Goal: Check status: Check status

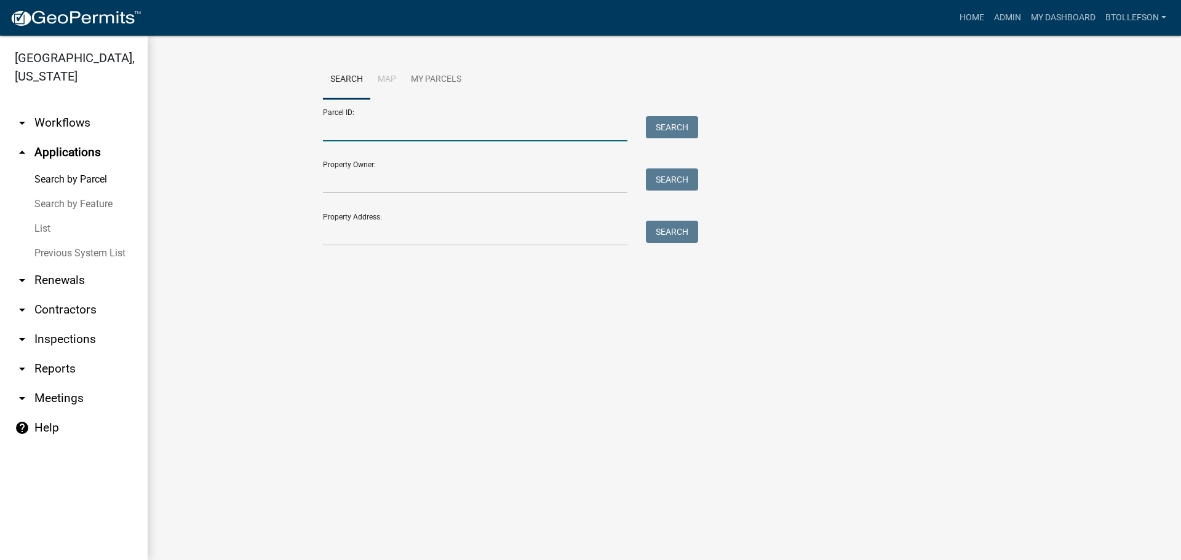
click at [547, 133] on input "Parcel ID:" at bounding box center [475, 128] width 304 height 25
type input "0"
paste input "03000010001002"
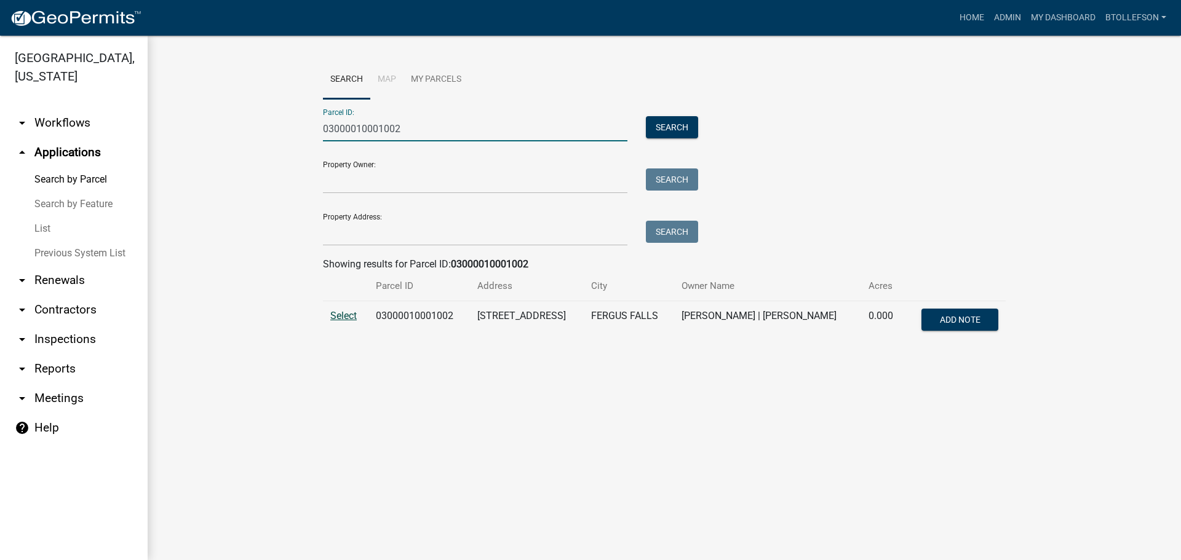
type input "03000010001002"
click at [344, 320] on span "Select" at bounding box center [343, 316] width 26 height 12
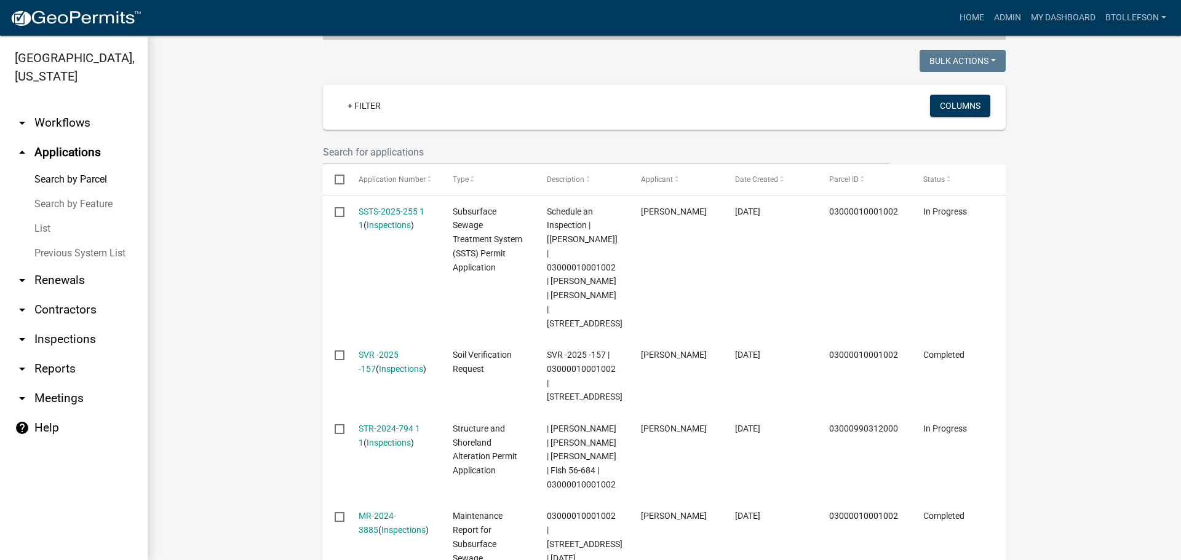
scroll to position [307, 0]
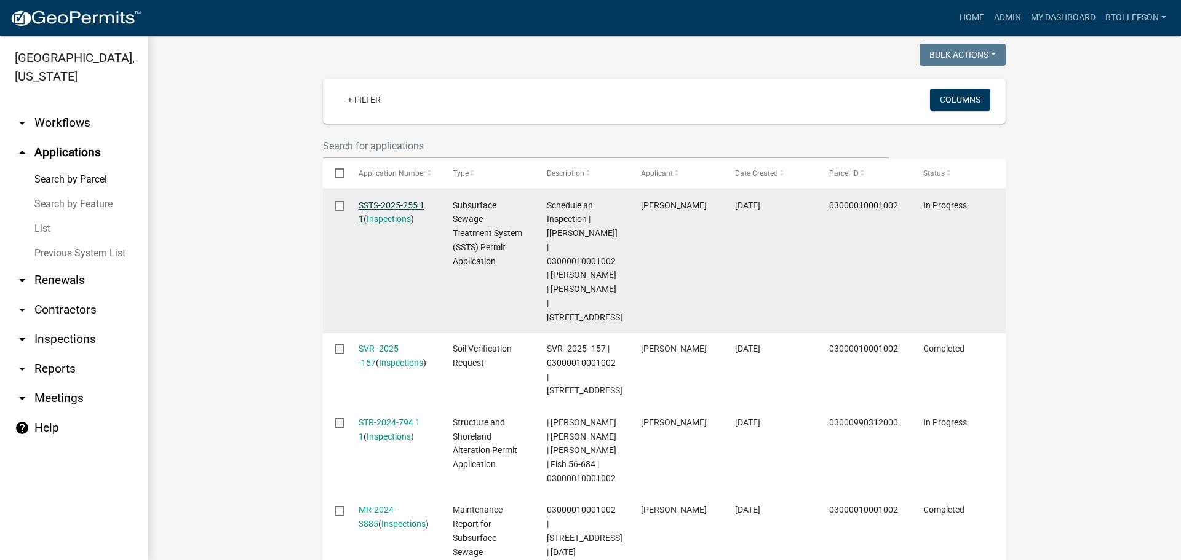
click at [396, 212] on link "SSTS-2025-255 1 1" at bounding box center [391, 212] width 66 height 24
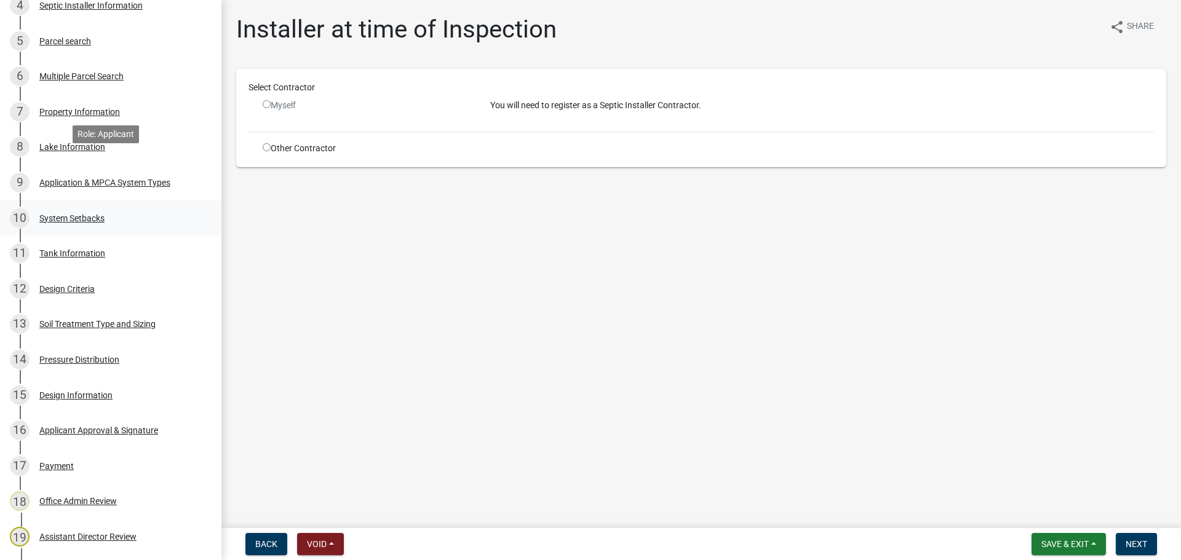
scroll to position [430, 0]
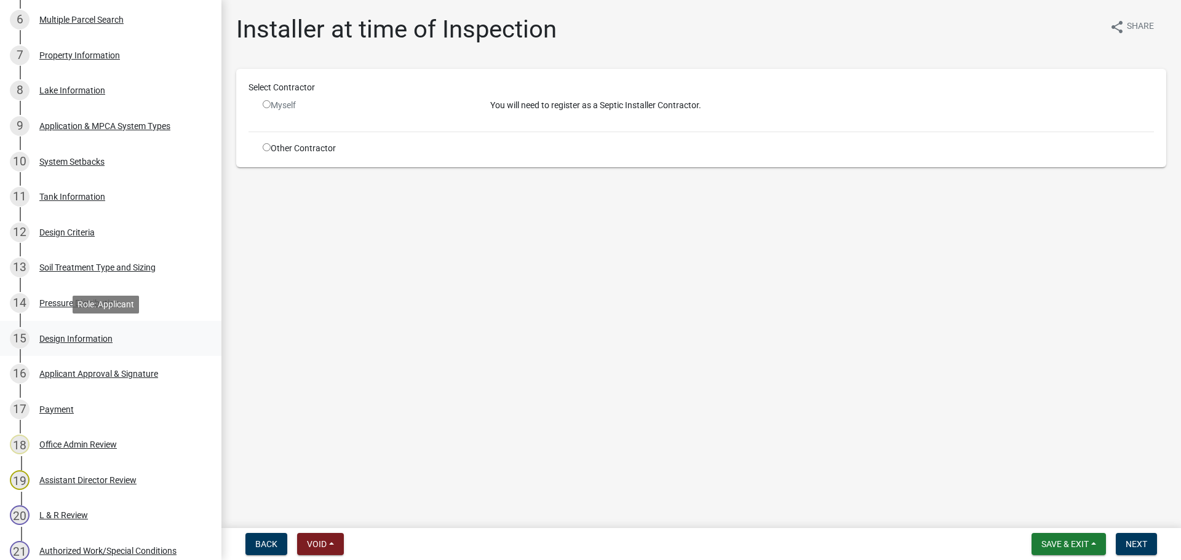
click at [71, 337] on div "Design Information" at bounding box center [75, 339] width 73 height 9
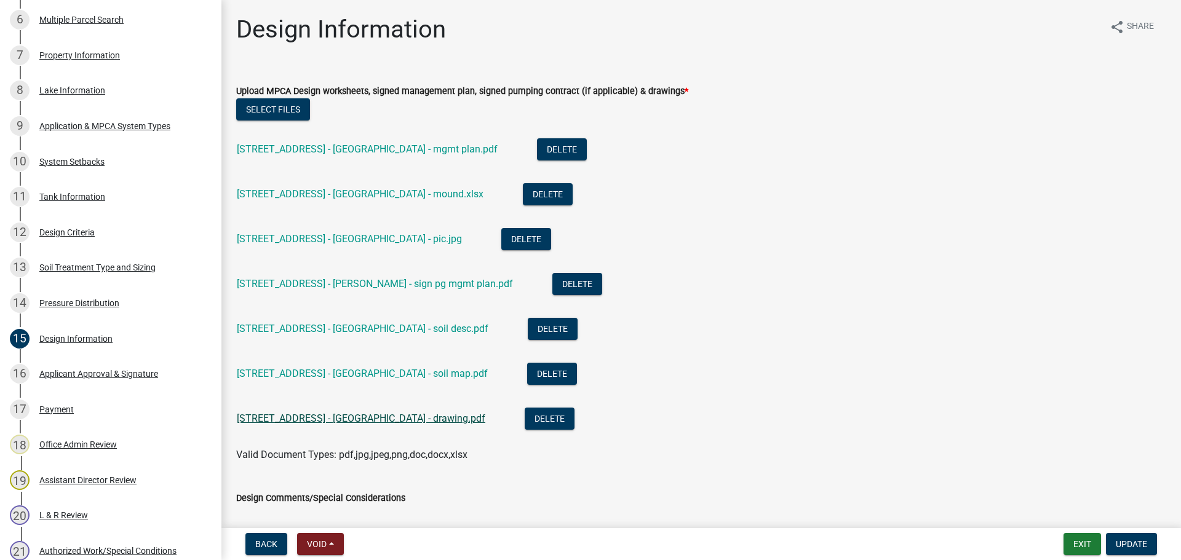
click at [361, 415] on link "27725 Fish Lake Beach Rd - Anderson - drawing.pdf" at bounding box center [361, 419] width 248 height 12
click at [408, 193] on link "27725 Fish Lake Beach Rd - Anderson - mound.xlsx" at bounding box center [360, 194] width 247 height 12
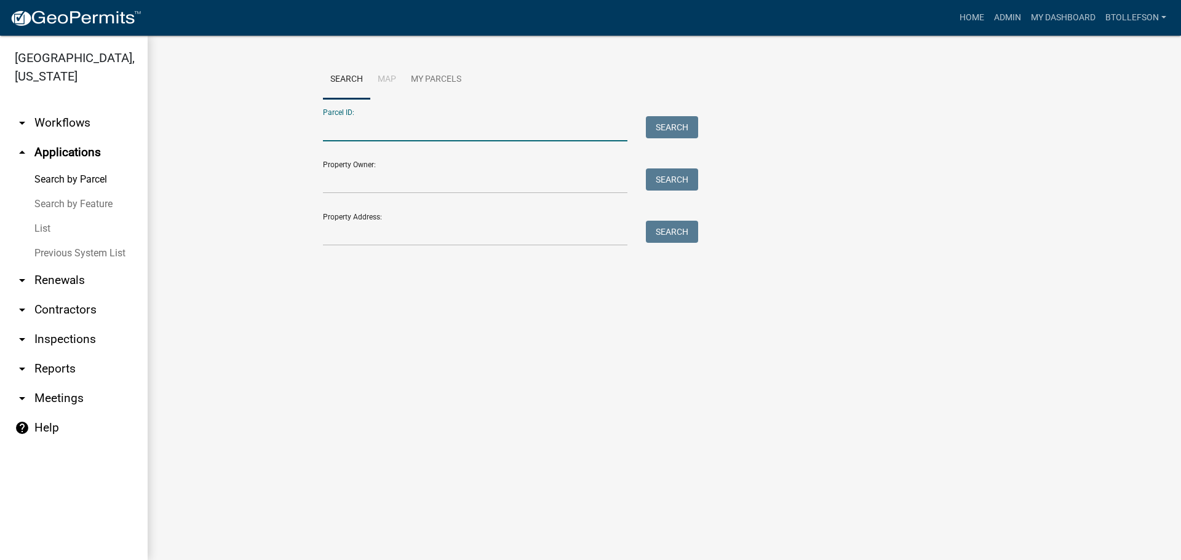
click at [367, 131] on input "Parcel ID:" at bounding box center [475, 128] width 304 height 25
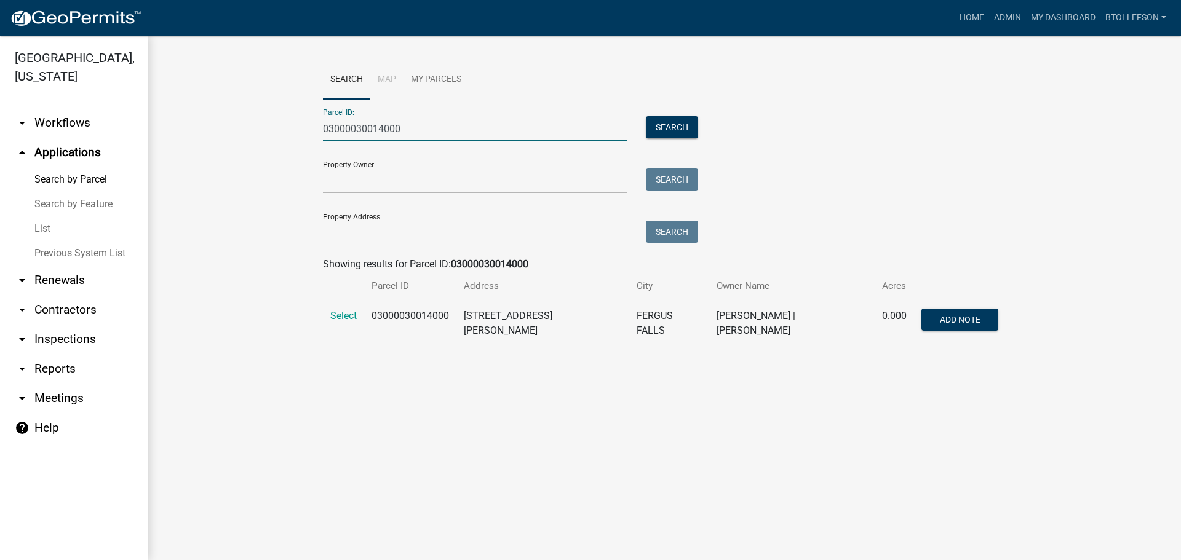
type input "03000030014000"
click at [349, 314] on span "Select" at bounding box center [343, 316] width 26 height 12
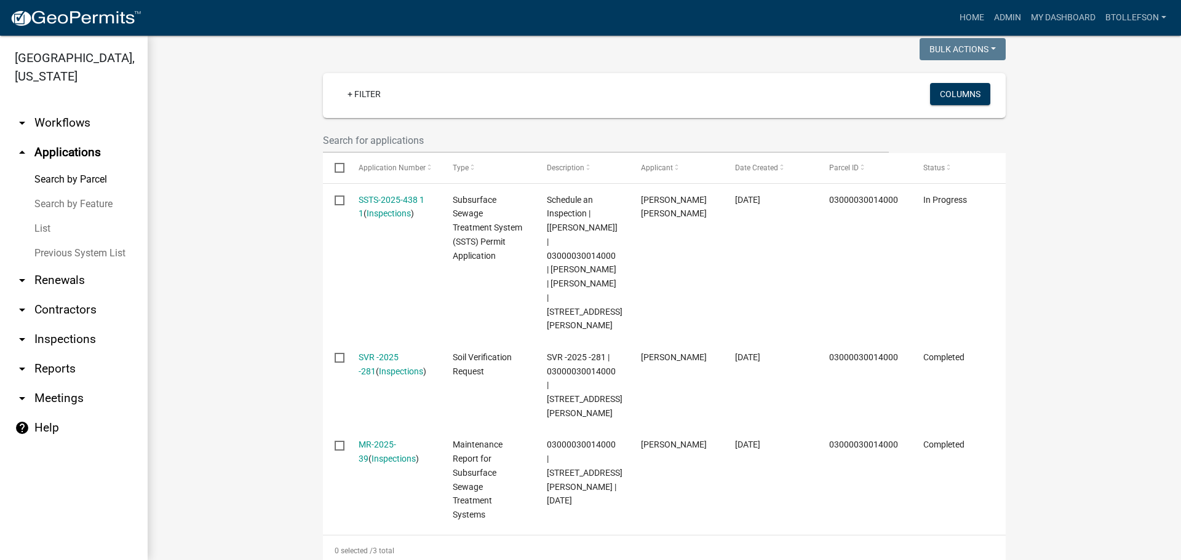
scroll to position [372, 0]
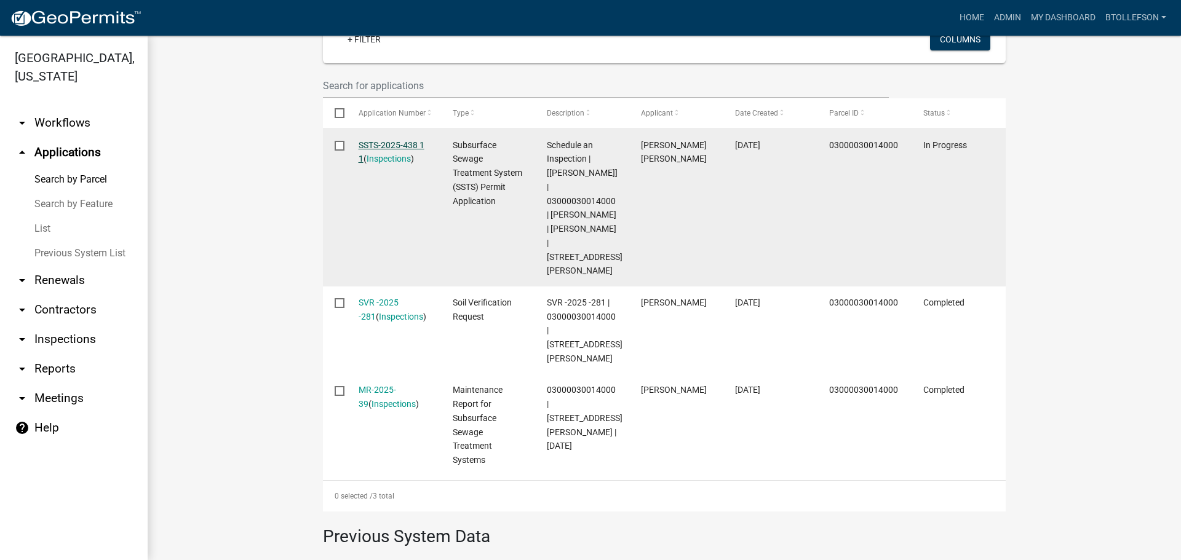
click at [395, 140] on link "SSTS-2025-438 1 1" at bounding box center [391, 152] width 66 height 24
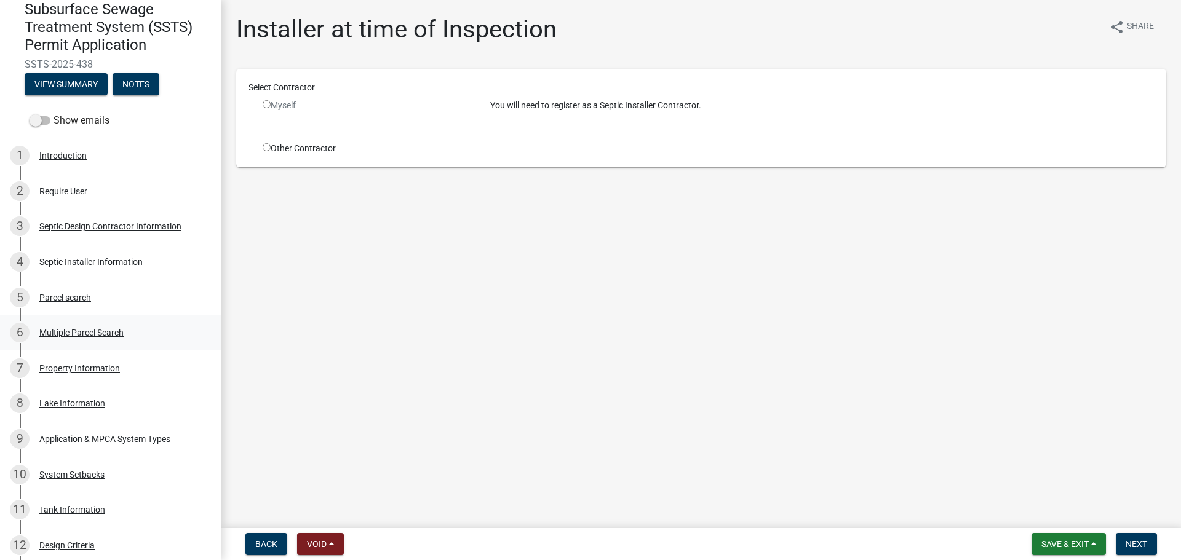
scroll to position [123, 0]
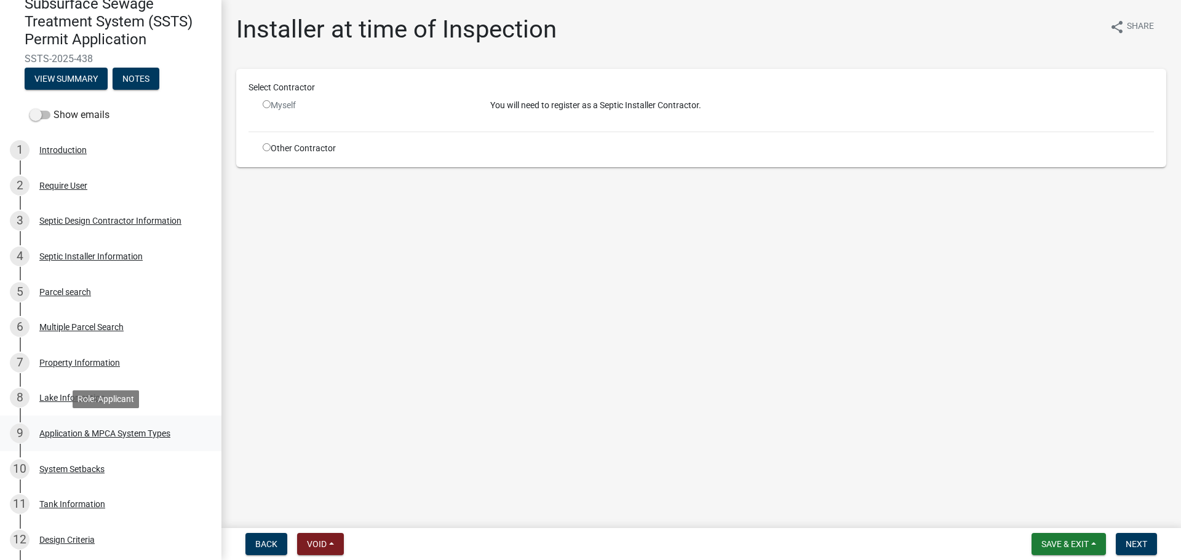
click at [137, 436] on div "Application & MPCA System Types" at bounding box center [104, 433] width 131 height 9
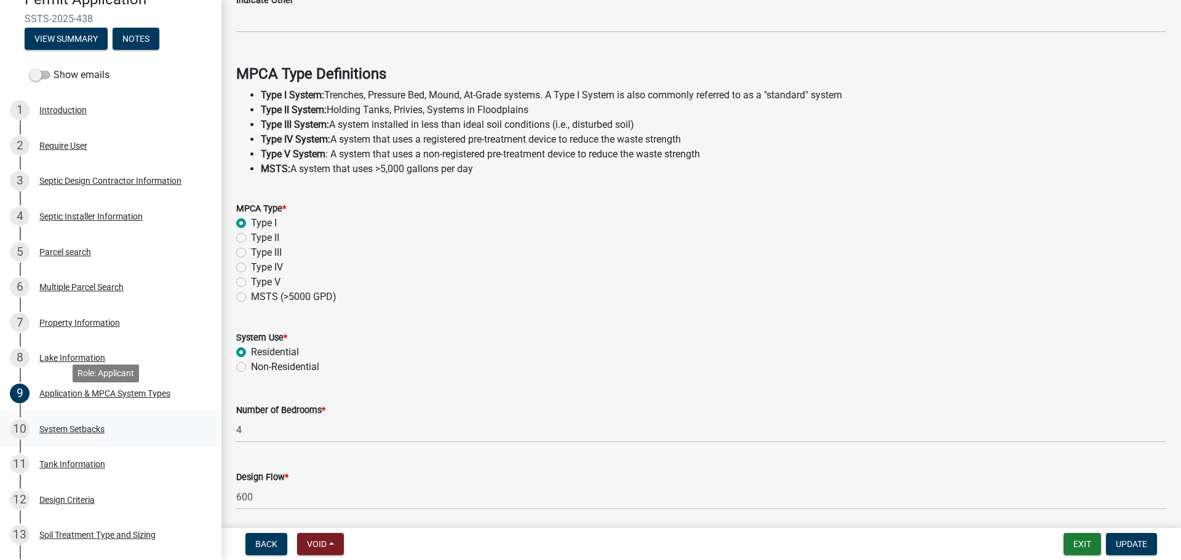
scroll to position [184, 0]
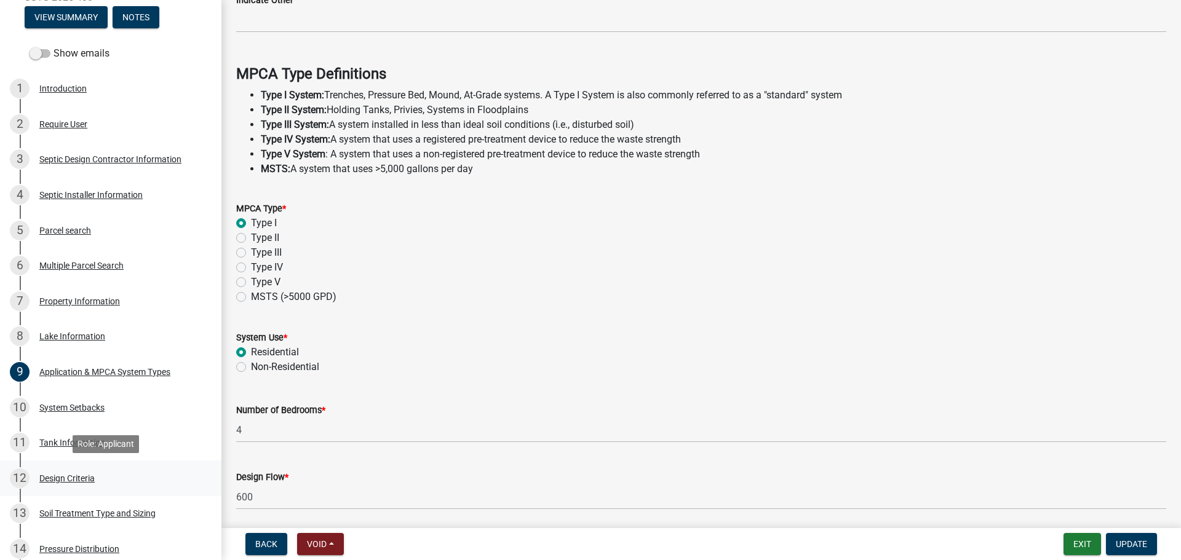
drag, startPoint x: 79, startPoint y: 475, endPoint x: 89, endPoint y: 477, distance: 9.9
click at [79, 476] on div "Design Criteria" at bounding box center [66, 478] width 55 height 9
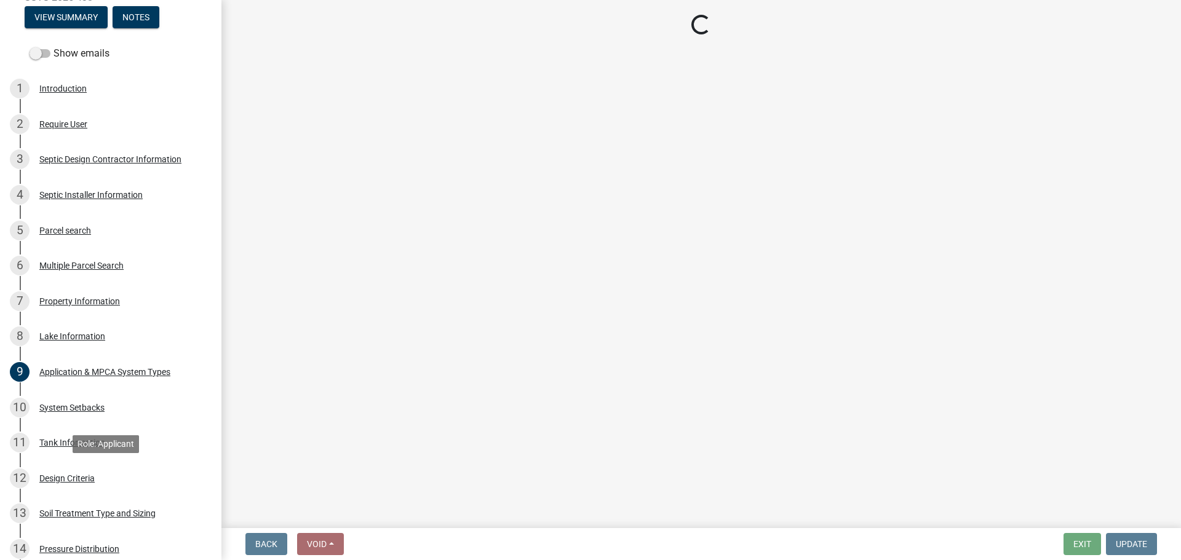
scroll to position [0, 0]
select select "48244220-b2d5-4708-94fb-eec21d20ddbb"
select select "05d231fa-7a4a-492a-b091-352f4a5005a9"
select select "643267e1-855b-462d-a385-c521968adb40"
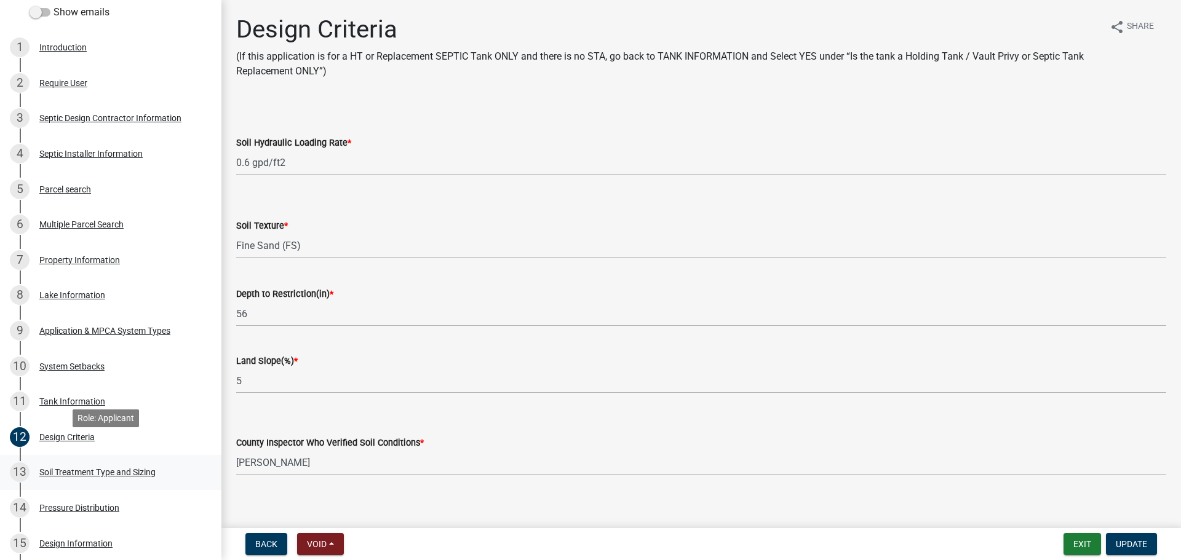
scroll to position [246, 0]
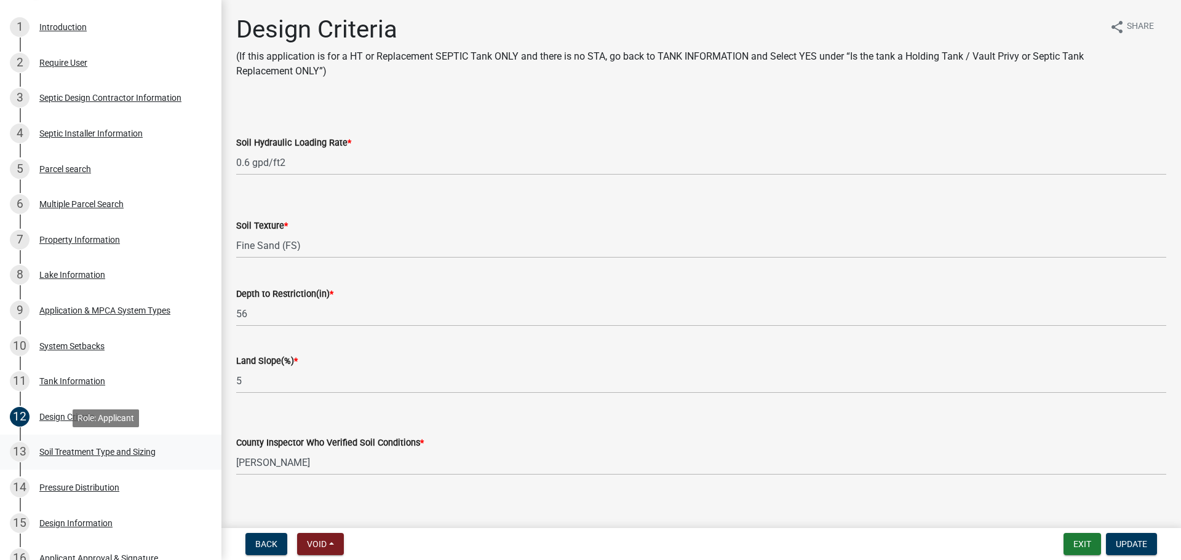
click at [151, 451] on div "Soil Treatment Type and Sizing" at bounding box center [97, 452] width 116 height 9
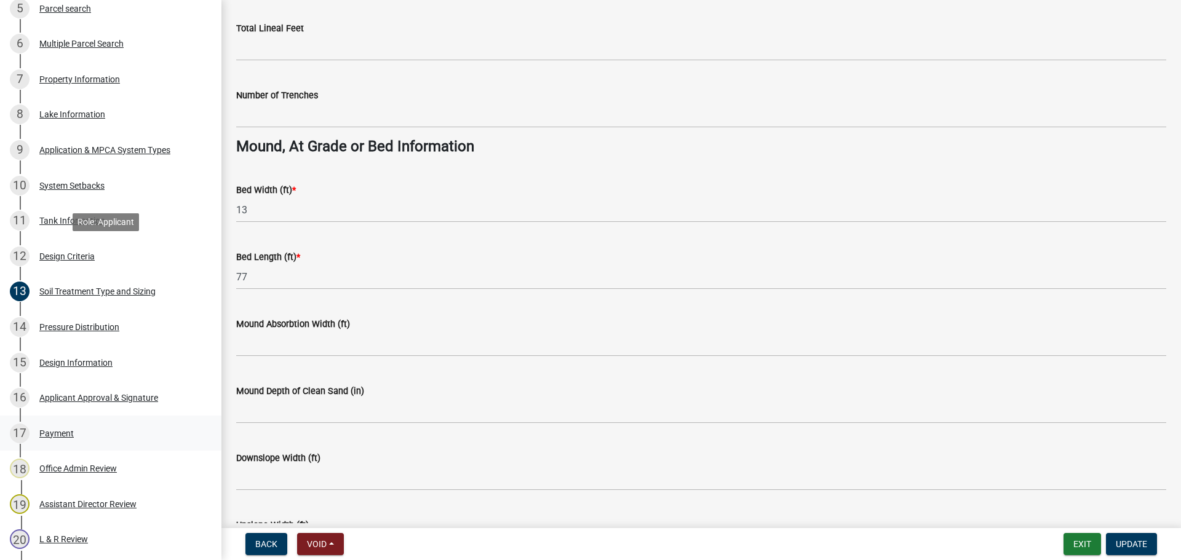
scroll to position [430, 0]
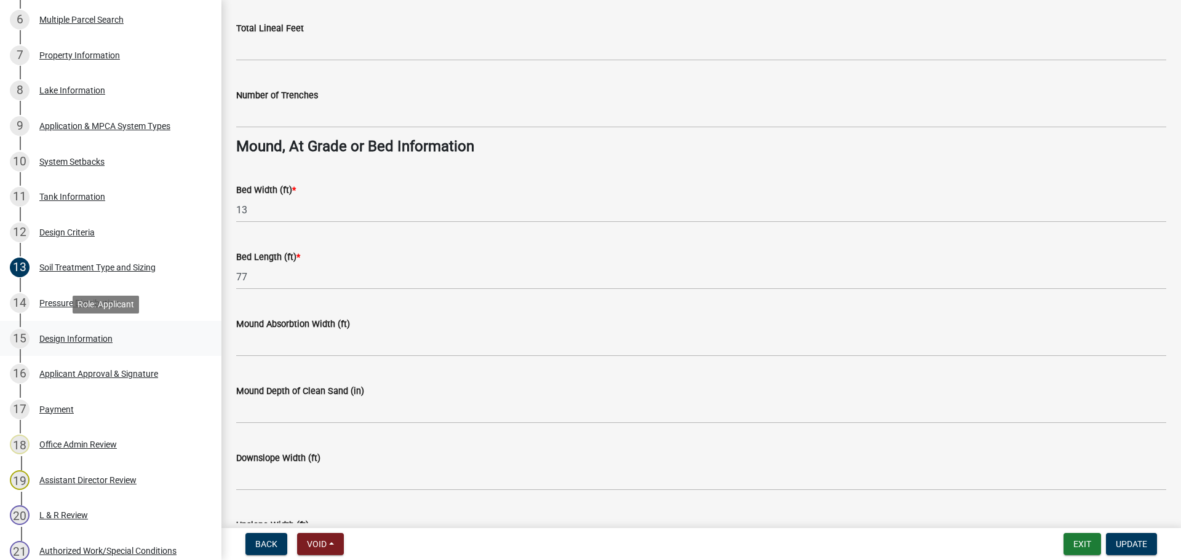
click at [84, 332] on div "15 Design Information" at bounding box center [106, 339] width 192 height 20
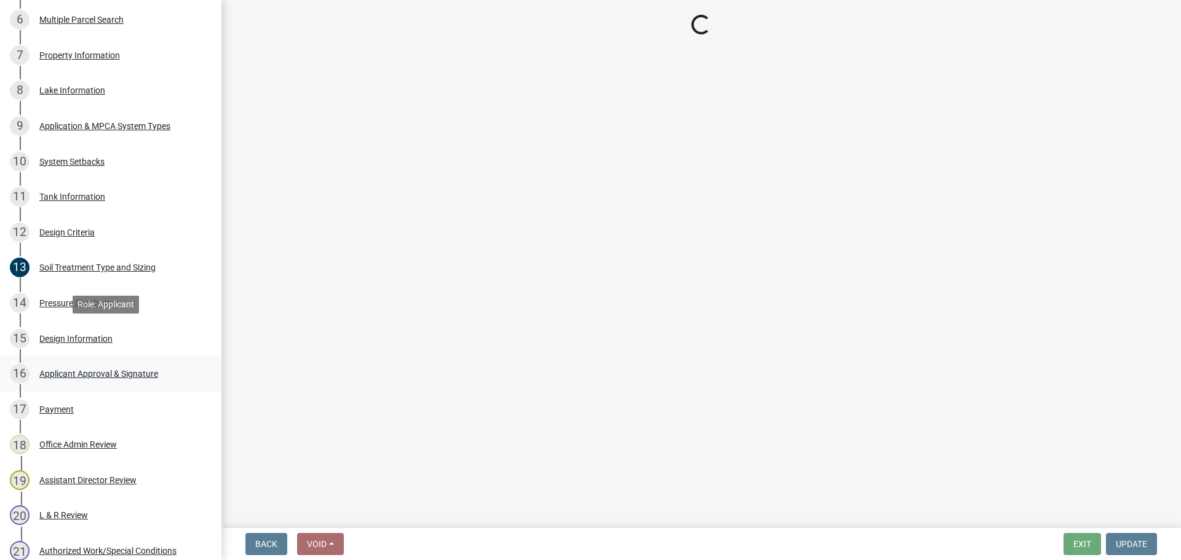
scroll to position [0, 0]
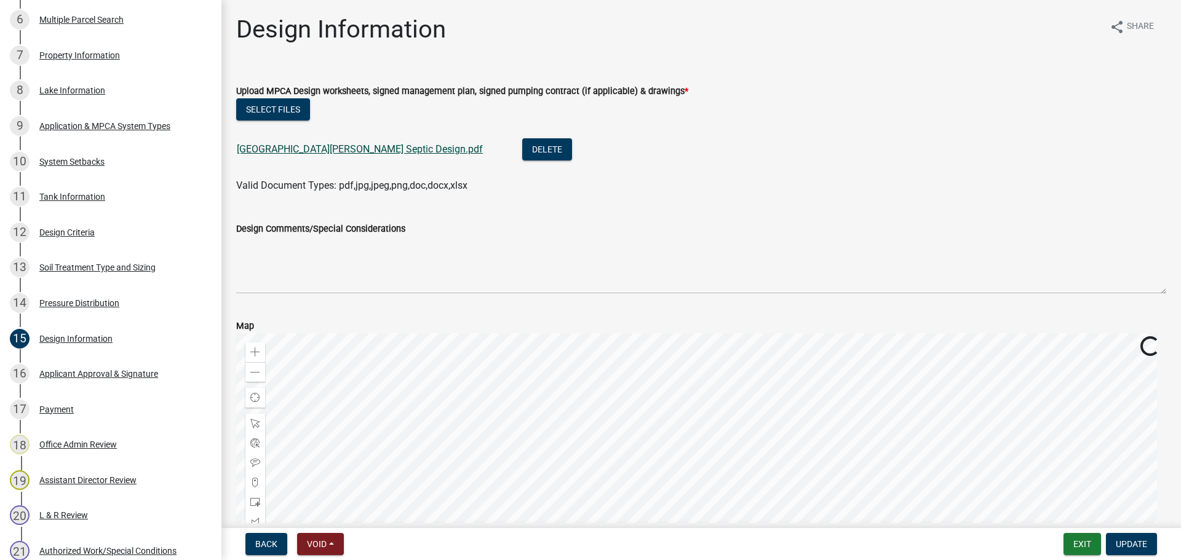
click at [292, 144] on link "27748 Brekke Lake Rd Septic Design.pdf" at bounding box center [360, 149] width 246 height 12
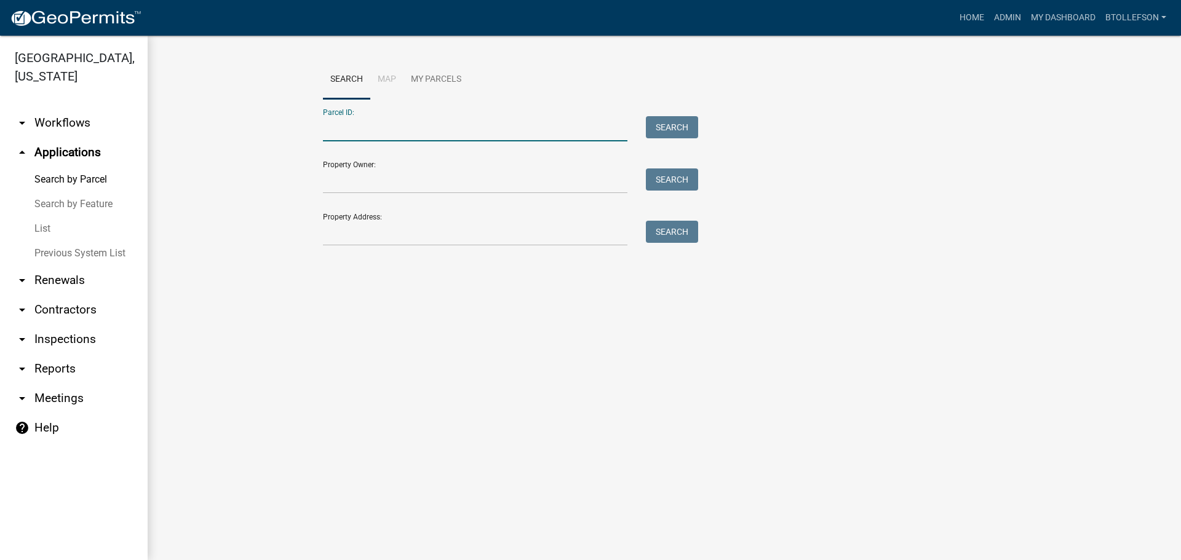
click at [426, 122] on input "Parcel ID:" at bounding box center [475, 128] width 304 height 25
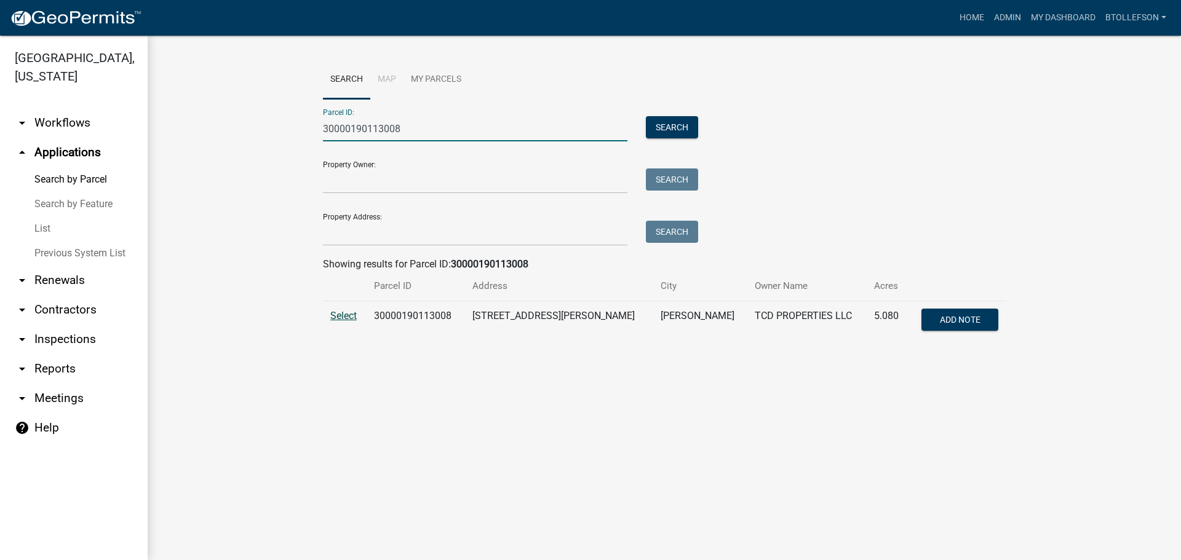
type input "30000190113008"
click at [342, 315] on span "Select" at bounding box center [343, 316] width 26 height 12
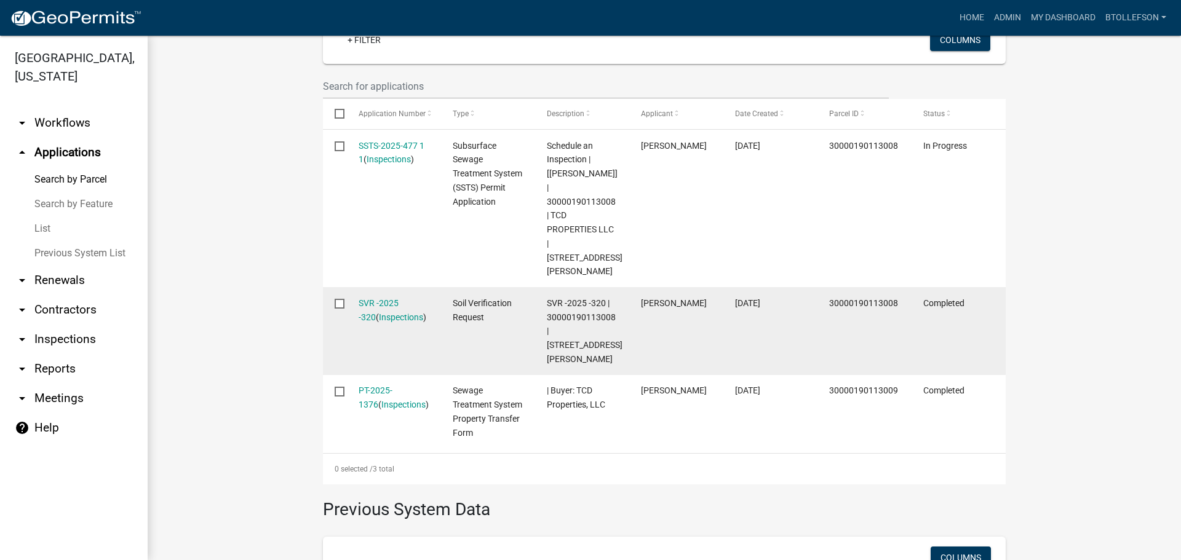
scroll to position [369, 0]
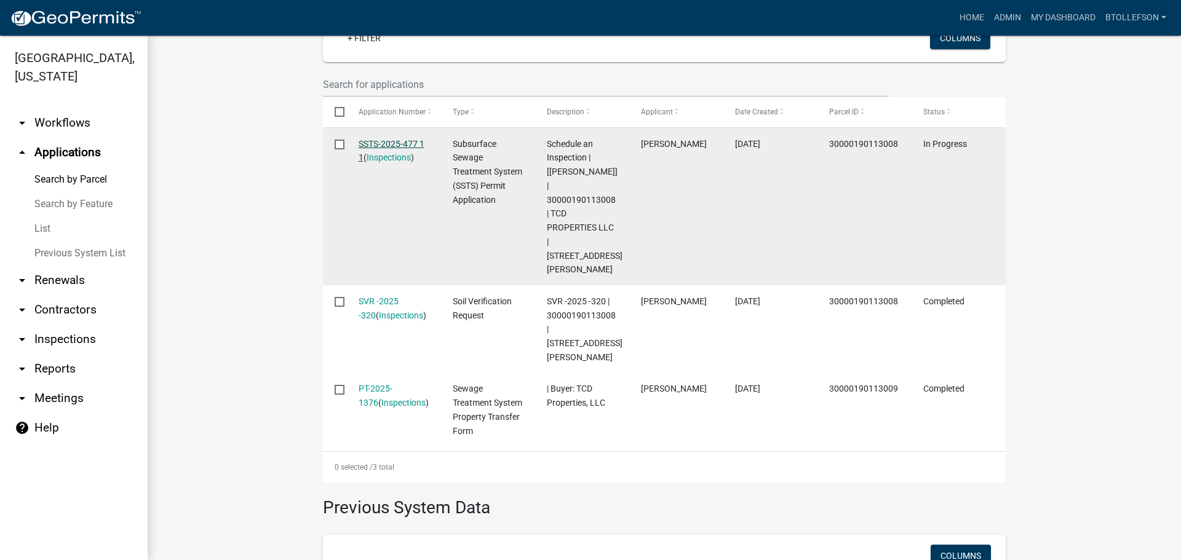
click at [366, 148] on link "SSTS-2025-477 1 1" at bounding box center [391, 151] width 66 height 24
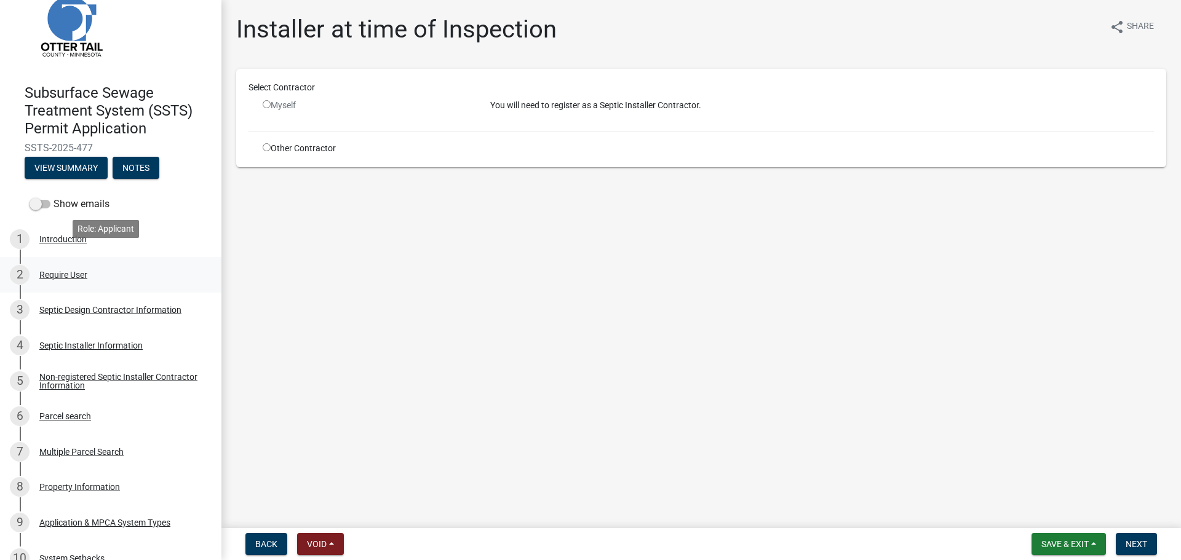
scroll to position [123, 0]
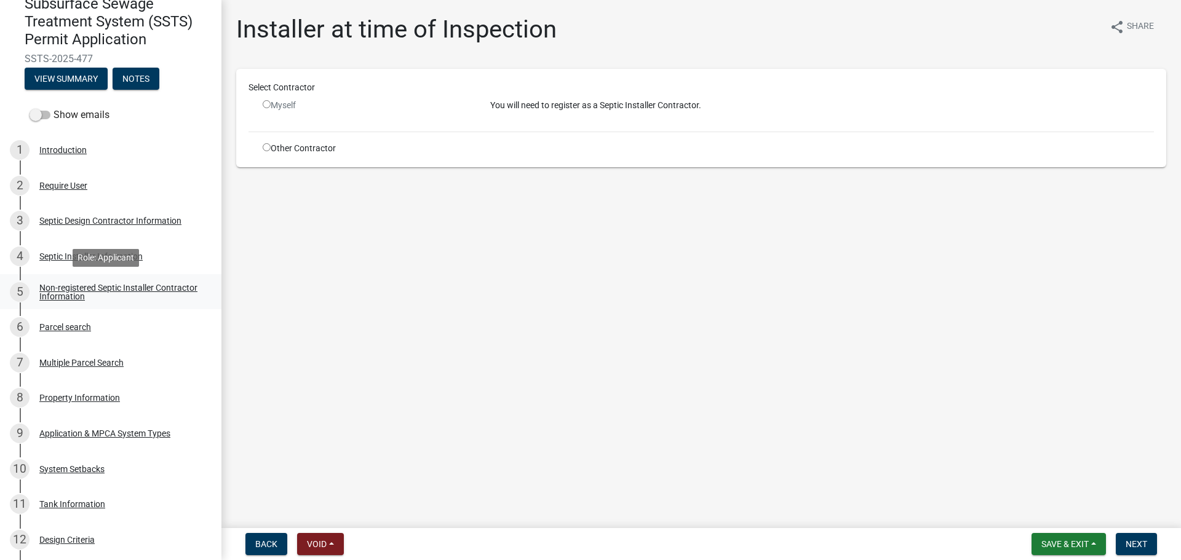
click at [106, 293] on div "Non-registered Septic Installer Contractor Information" at bounding box center [120, 291] width 162 height 17
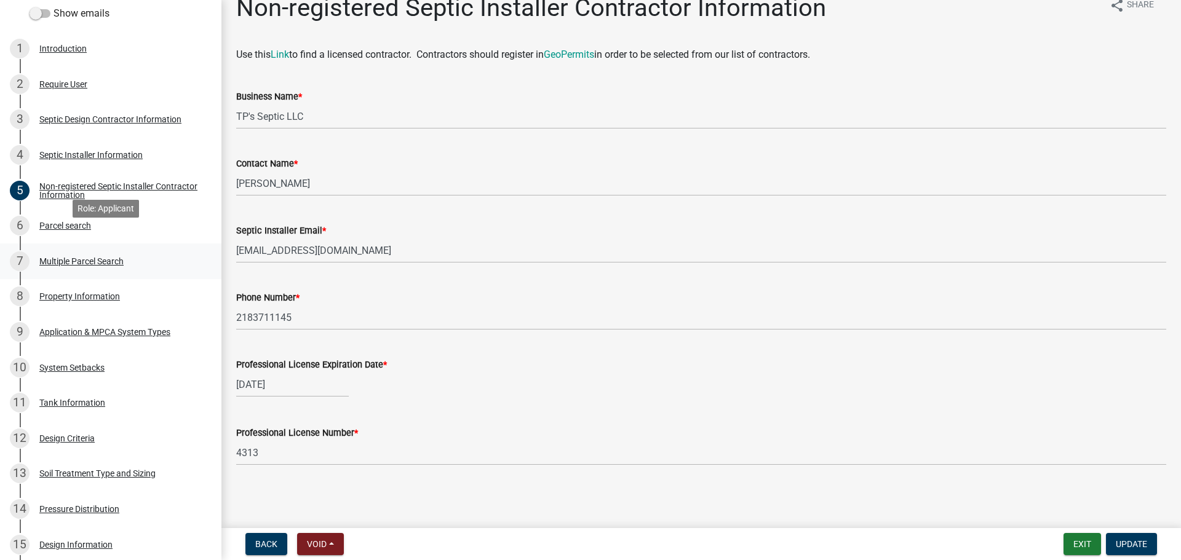
scroll to position [246, 0]
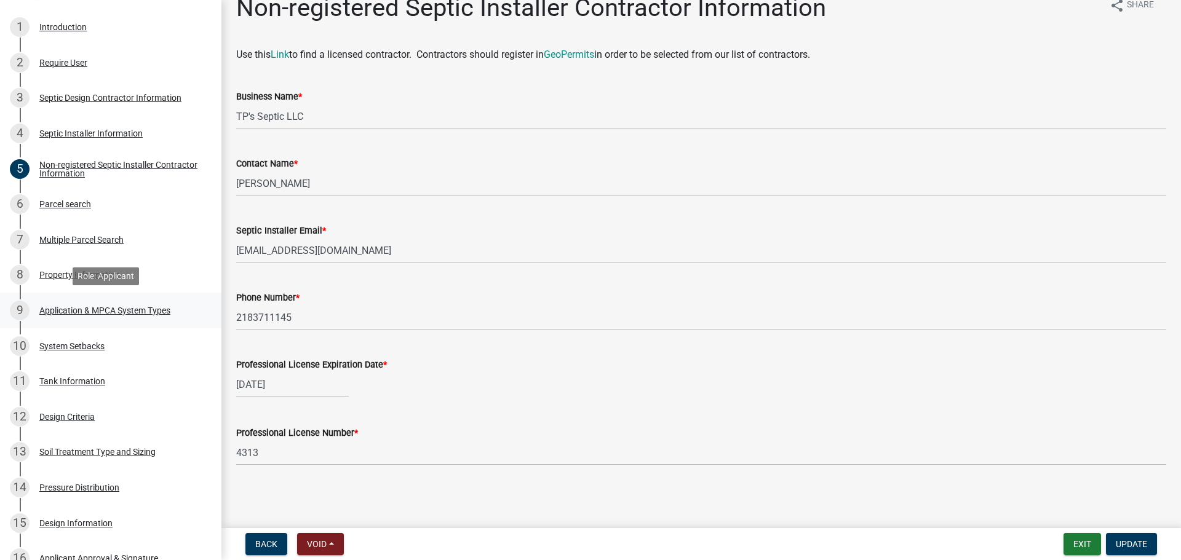
click at [151, 310] on div "Application & MPCA System Types" at bounding box center [104, 310] width 131 height 9
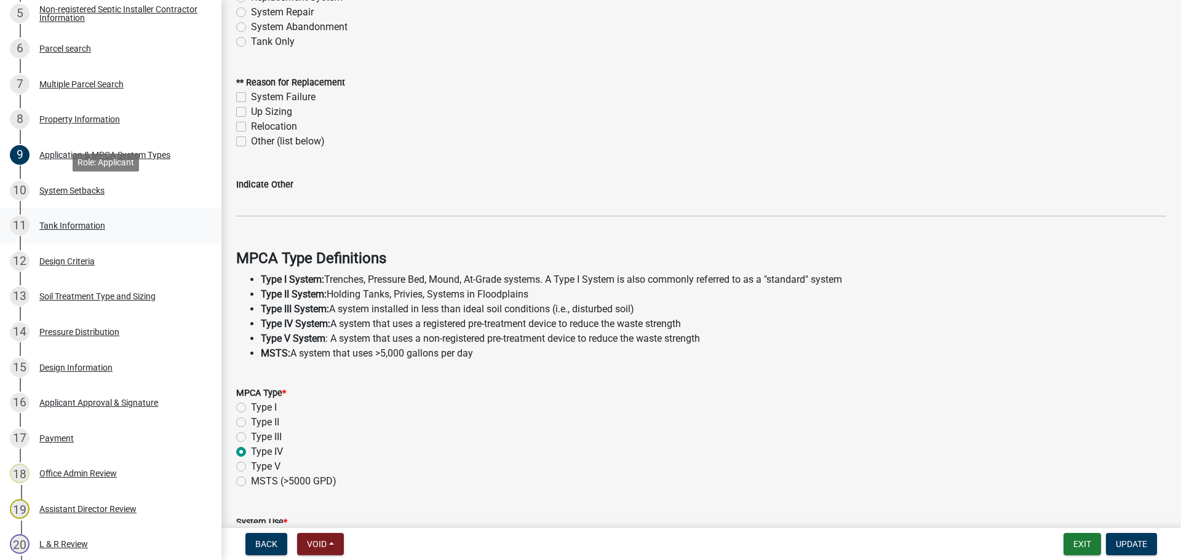
scroll to position [430, 0]
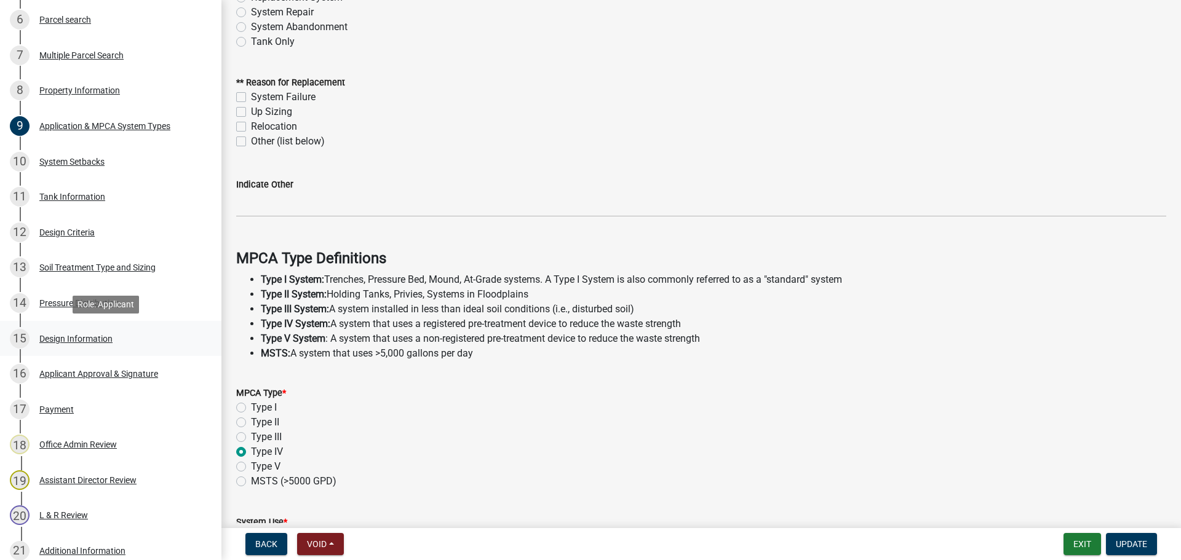
click at [89, 335] on div "Design Information" at bounding box center [75, 339] width 73 height 9
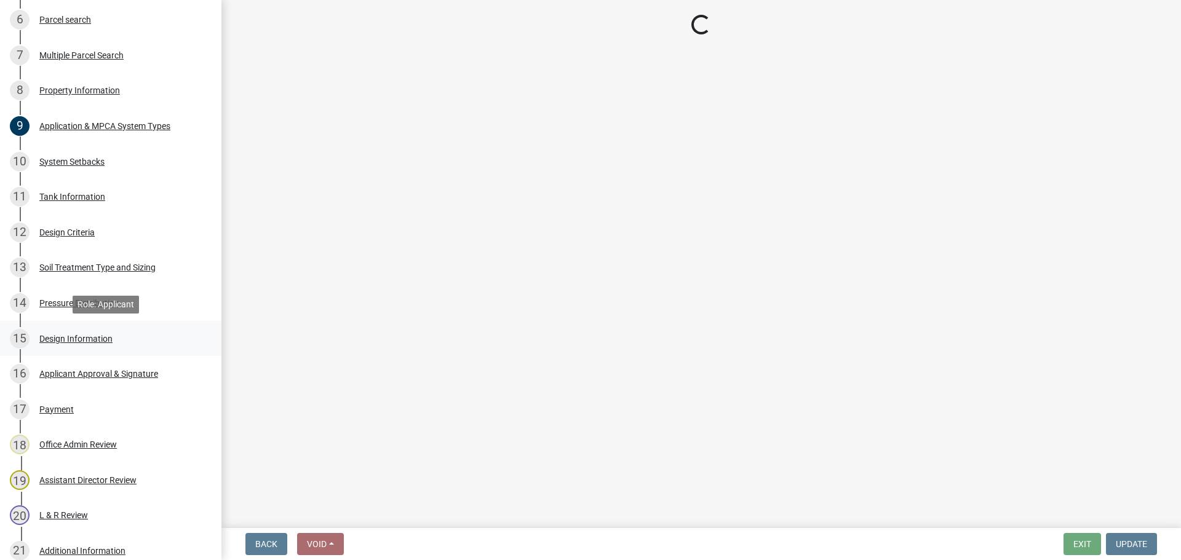
scroll to position [0, 0]
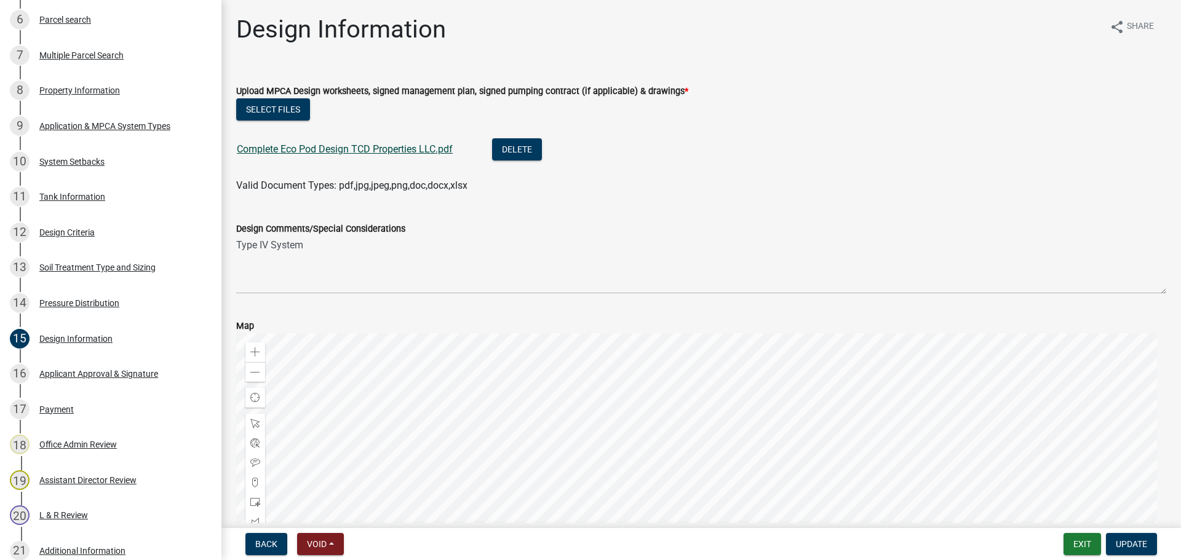
click at [351, 154] on link "Complete Eco Pod Design TCD Properties LLC.pdf" at bounding box center [345, 149] width 216 height 12
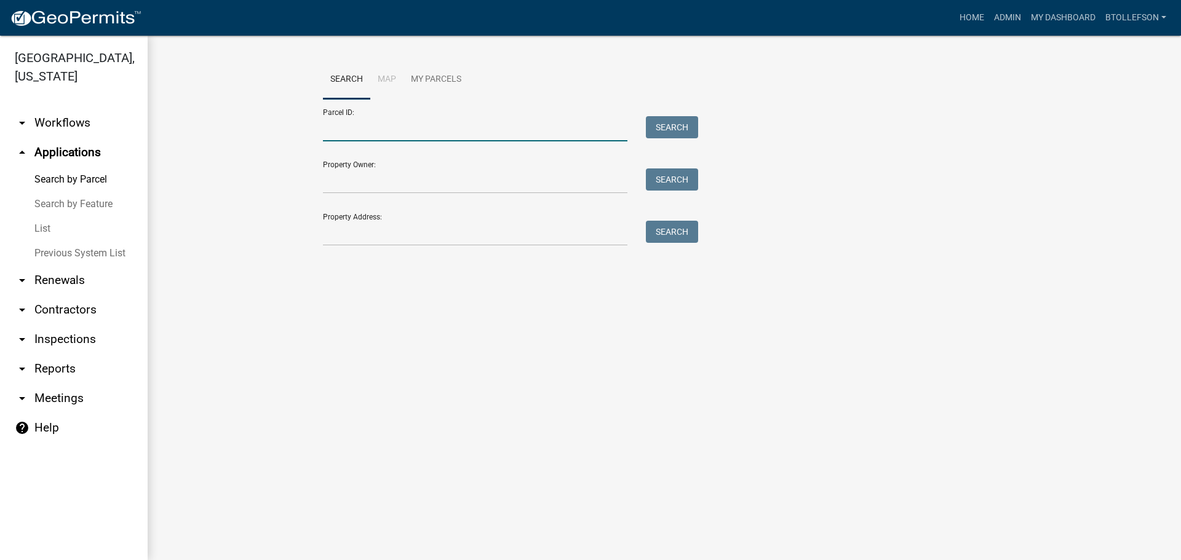
click at [451, 128] on input "Parcel ID:" at bounding box center [475, 128] width 304 height 25
paste input "55000990510000"
type input "55000990510000"
click at [665, 132] on button "Search" at bounding box center [672, 127] width 52 height 22
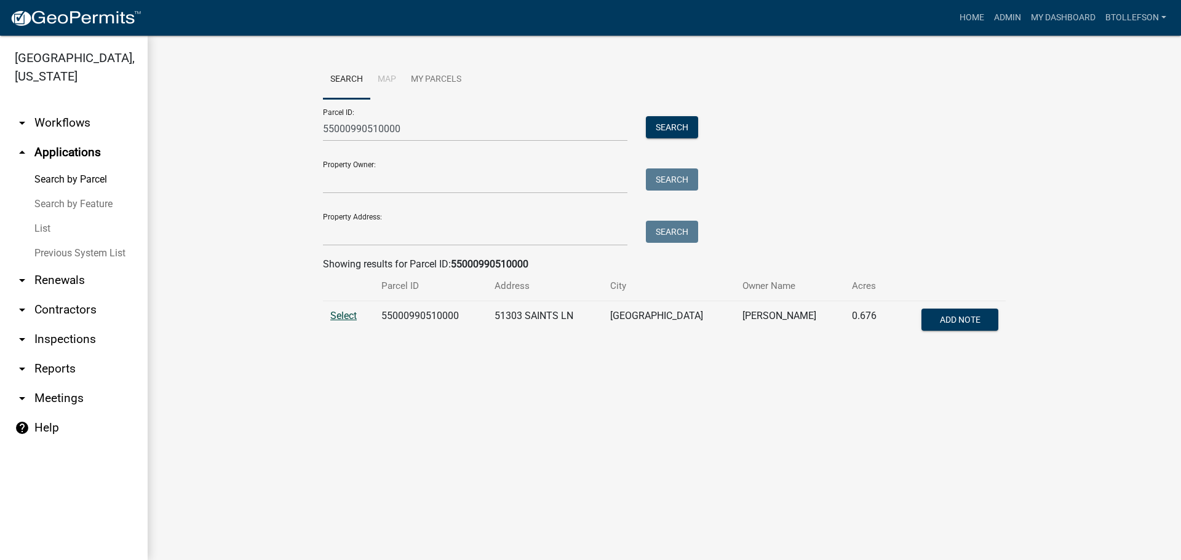
click at [344, 312] on span "Select" at bounding box center [343, 316] width 26 height 12
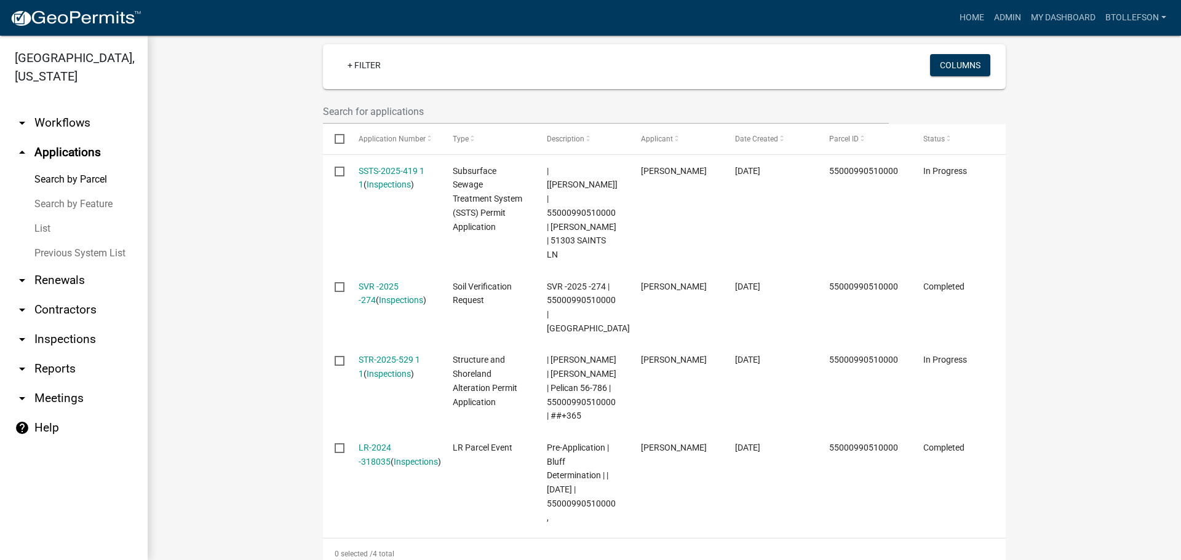
scroll to position [369, 0]
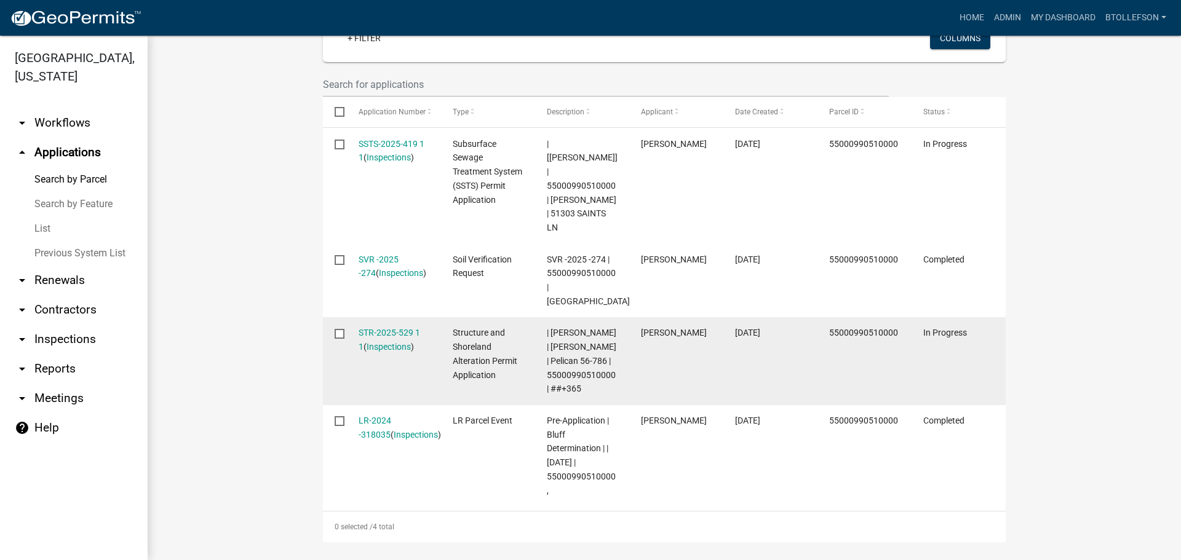
click at [371, 326] on div "STR-2025-529 1 1 ( Inspections )" at bounding box center [393, 340] width 71 height 28
click at [374, 328] on link "STR-2025-529 1 1" at bounding box center [388, 340] width 61 height 24
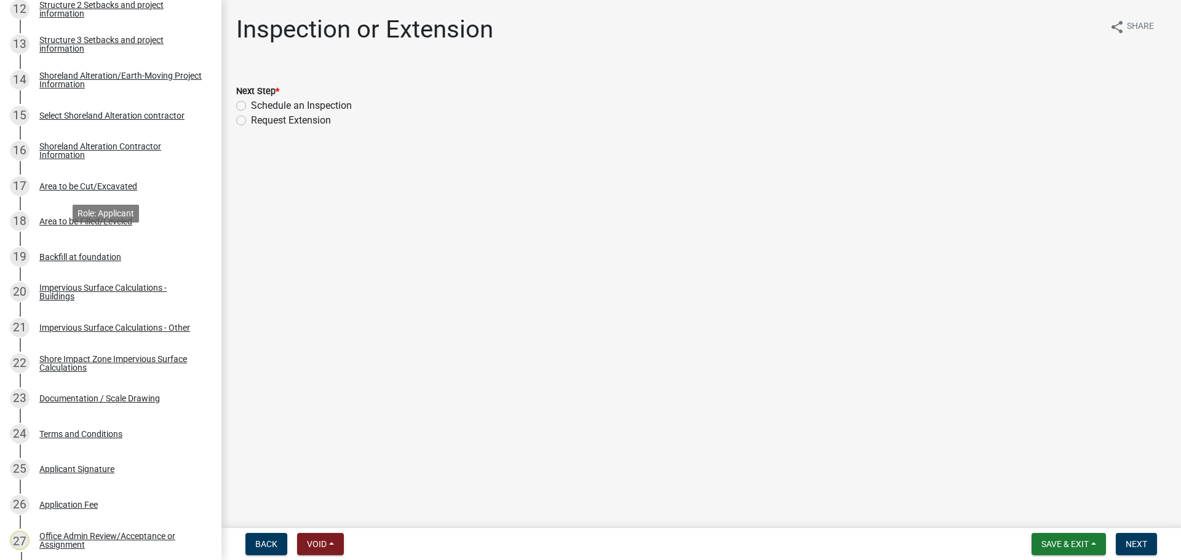
scroll to position [676, 0]
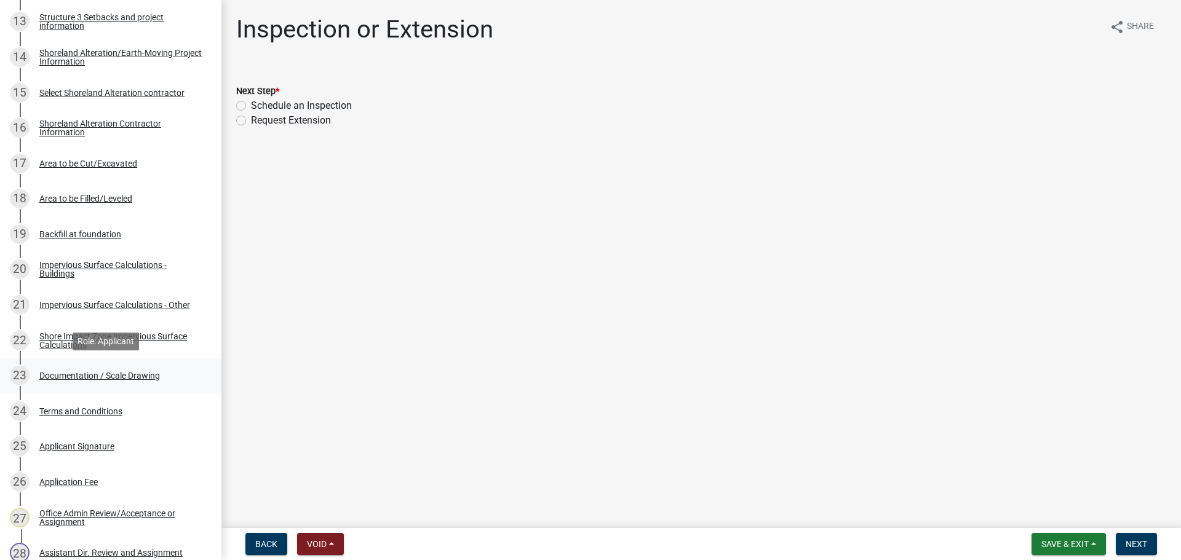
click at [86, 379] on div "Documentation / Scale Drawing" at bounding box center [99, 375] width 121 height 9
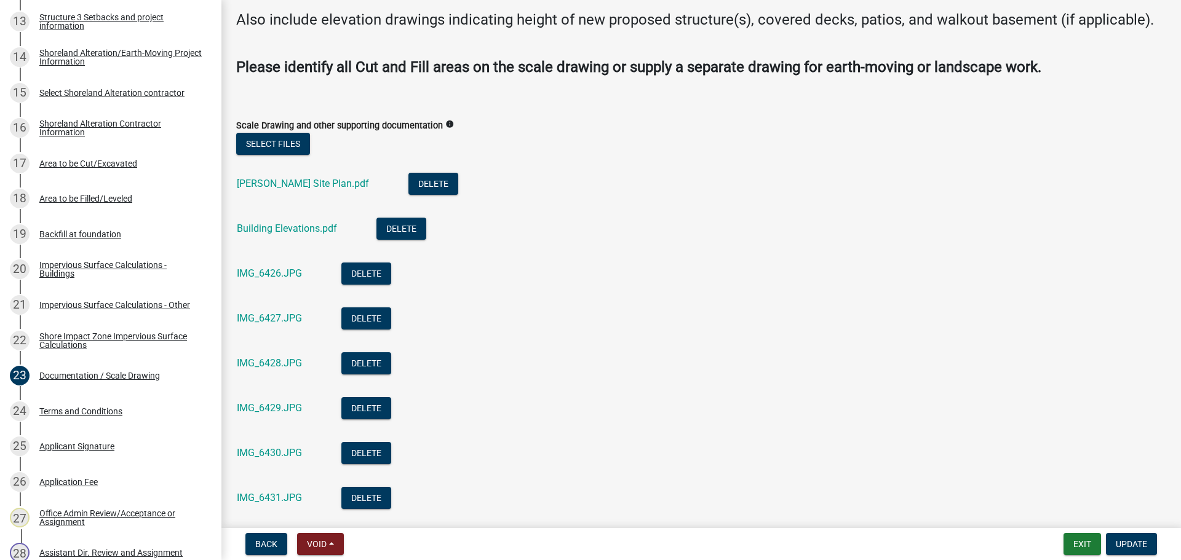
scroll to position [123, 0]
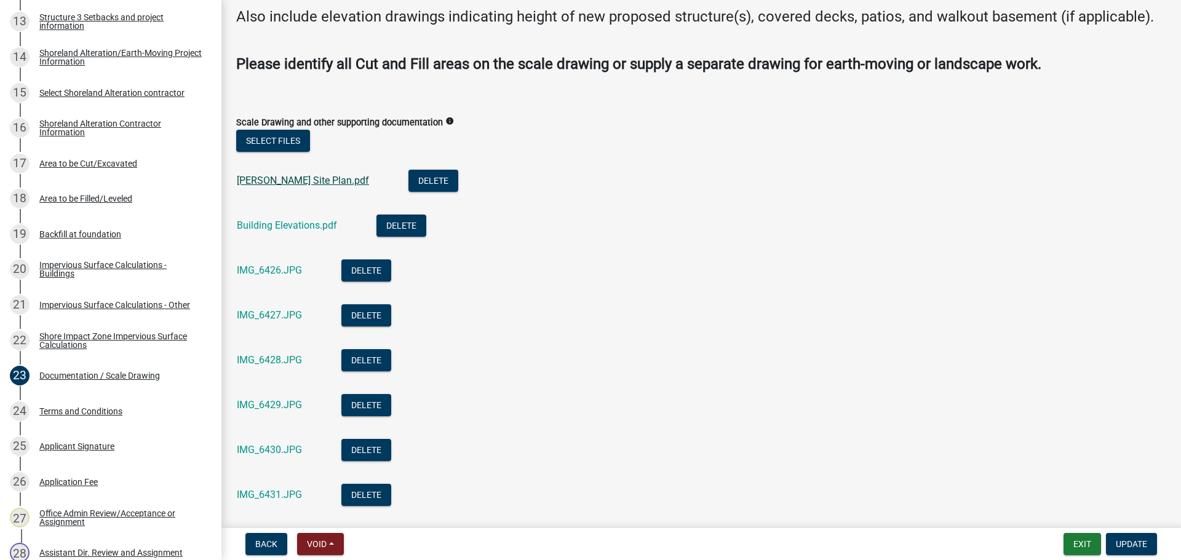
click at [270, 186] on link "Dahl-Dahme Site Plan.pdf" at bounding box center [303, 181] width 132 height 12
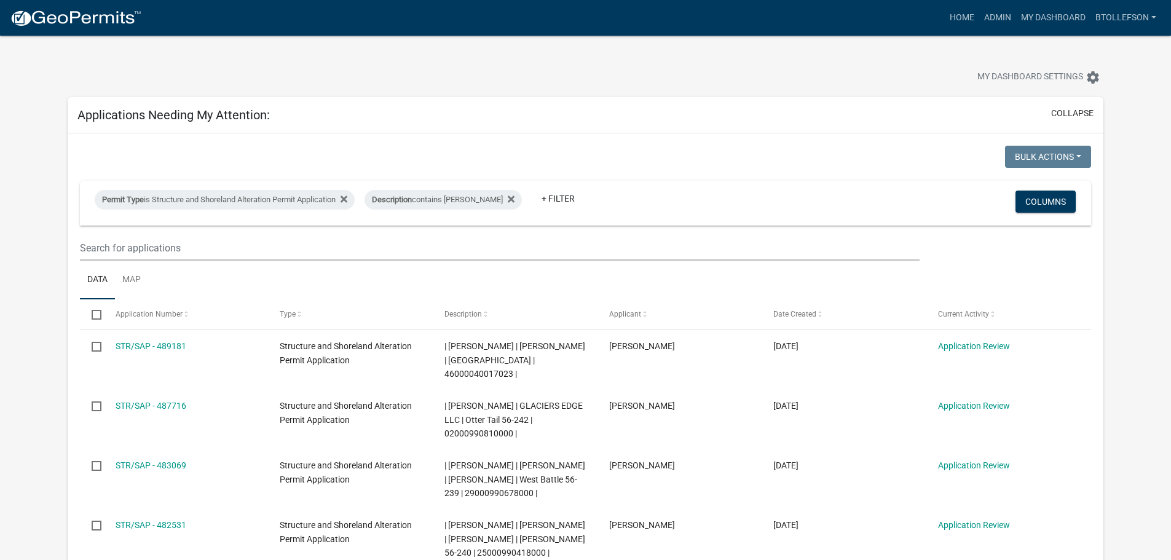
select select "3: 100"
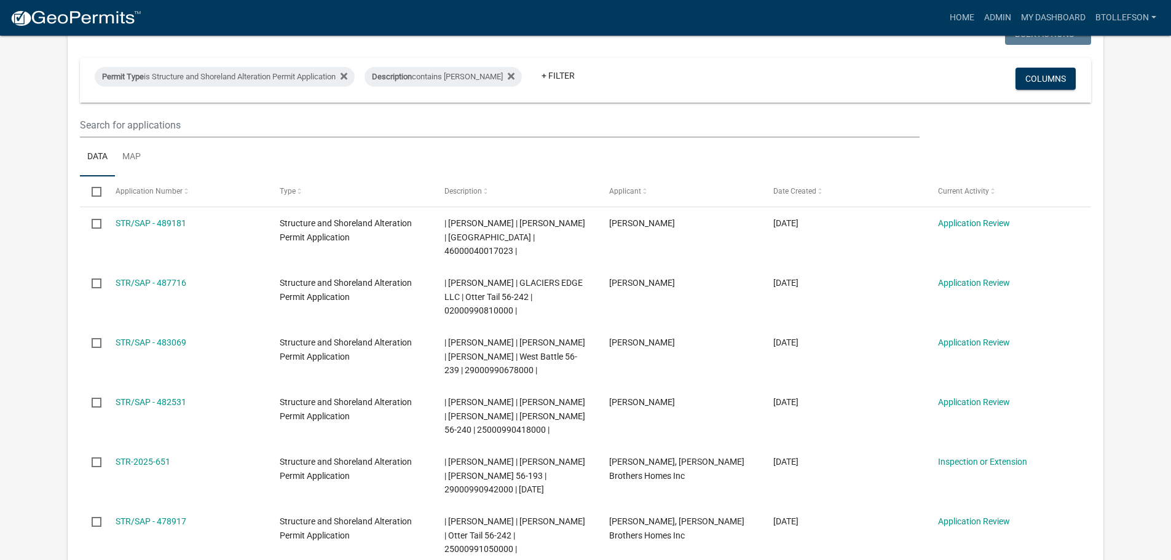
scroll to position [123, 0]
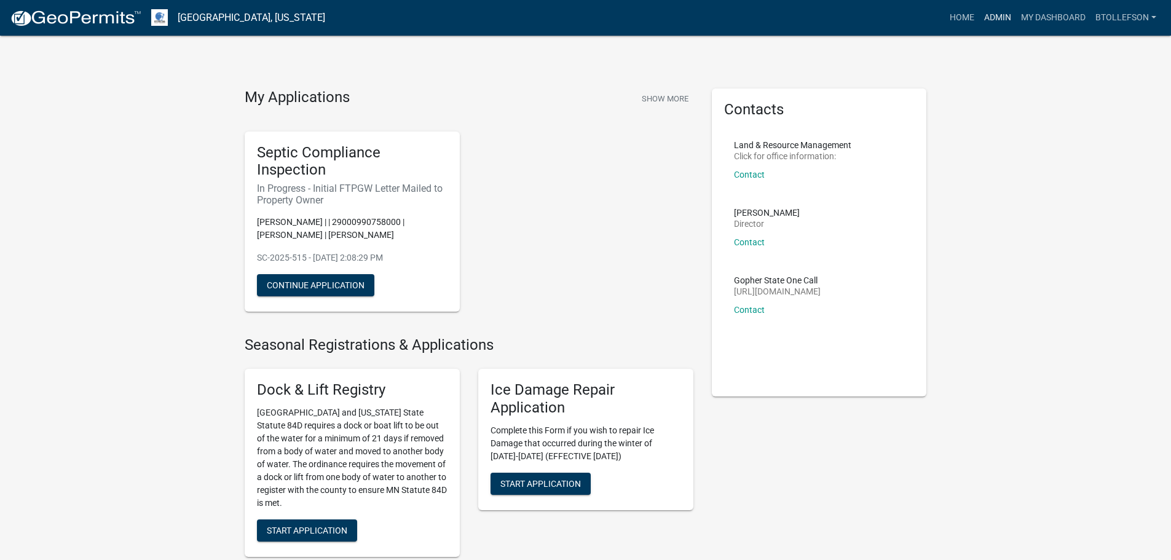
click at [1005, 18] on link "Admin" at bounding box center [998, 17] width 37 height 23
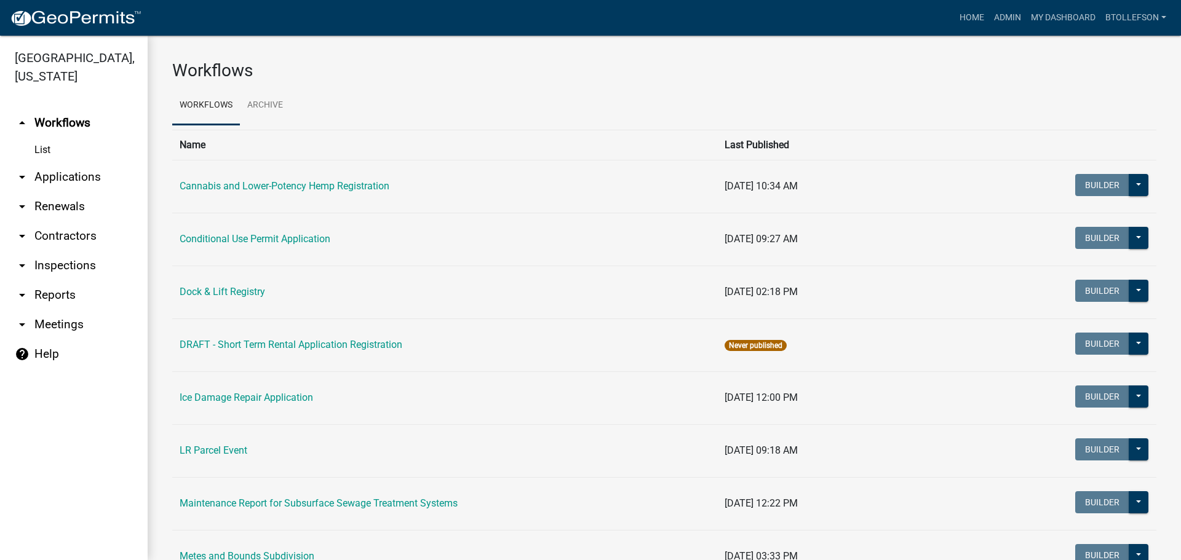
click at [101, 176] on link "arrow_drop_down Applications" at bounding box center [74, 177] width 148 height 30
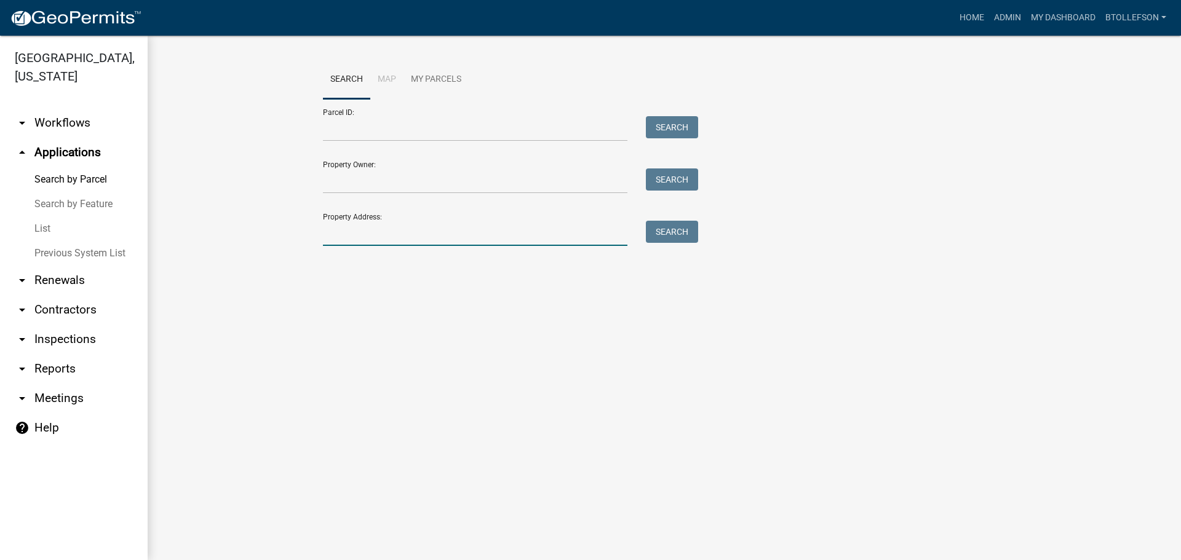
click at [357, 236] on input "Property Address:" at bounding box center [475, 233] width 304 height 25
click at [682, 232] on button "Search" at bounding box center [672, 232] width 52 height 22
drag, startPoint x: 322, startPoint y: 246, endPoint x: 309, endPoint y: 250, distance: 13.4
click at [309, 250] on wm-workflow-application-search-view "Search Map My Parcels Parcel ID: Search Property Owner: Search Property Address…" at bounding box center [664, 178] width 984 height 236
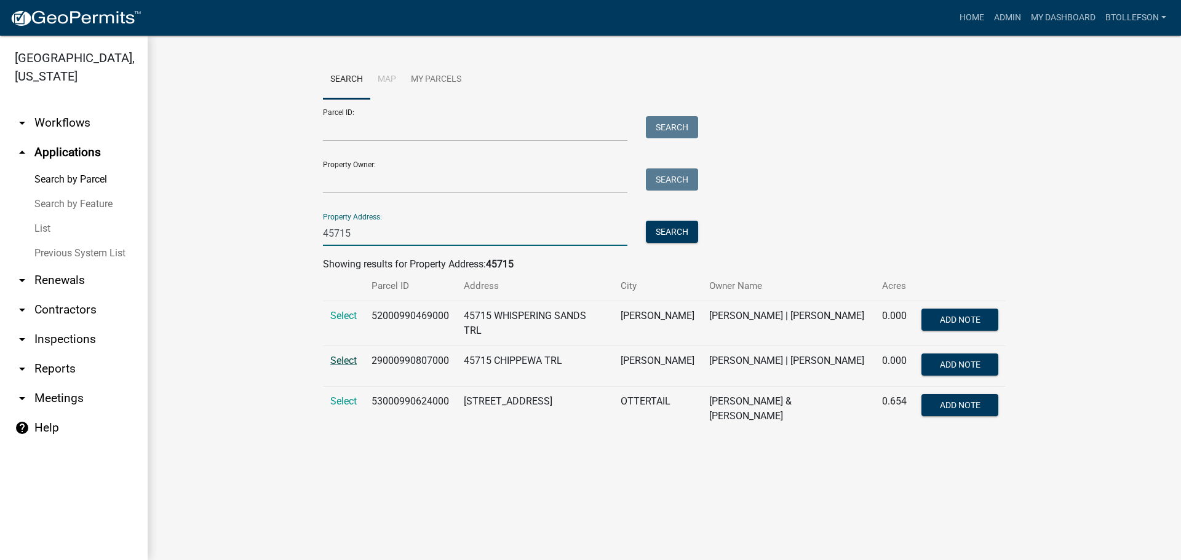
type input "45715"
click at [350, 364] on span "Select" at bounding box center [343, 361] width 26 height 12
